Goal: Go to known website

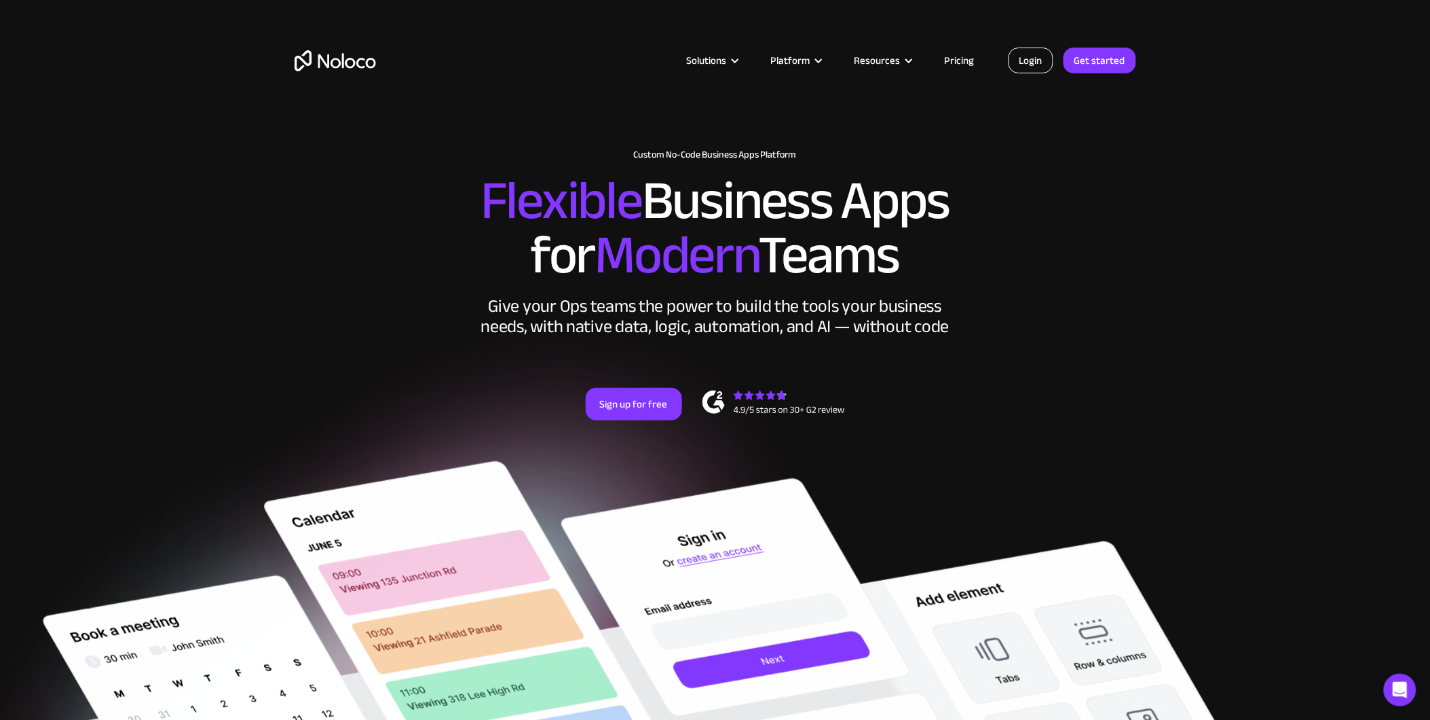
click at [1039, 58] on link "Login" at bounding box center [1031, 61] width 45 height 26
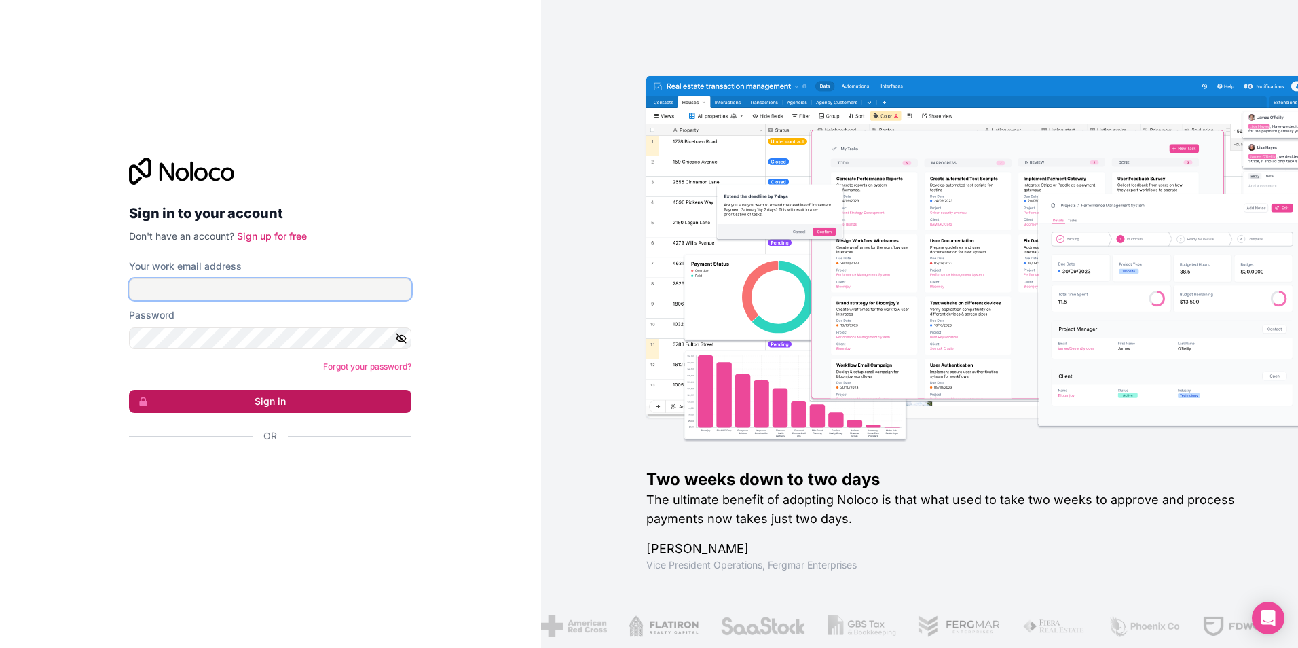
type input "[PERSON_NAME][EMAIL_ADDRESS][DOMAIN_NAME]"
click at [265, 400] on button "Sign in" at bounding box center [270, 401] width 282 height 23
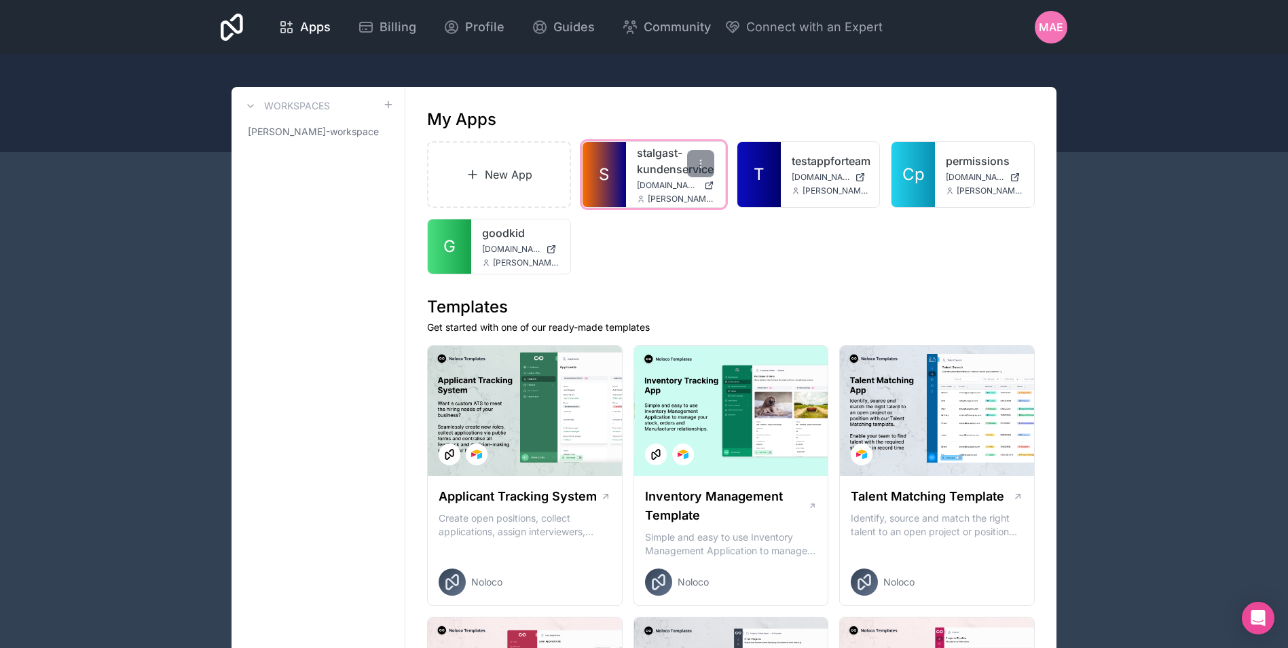
click at [601, 170] on span "S" at bounding box center [604, 175] width 10 height 22
